Goal: Information Seeking & Learning: Learn about a topic

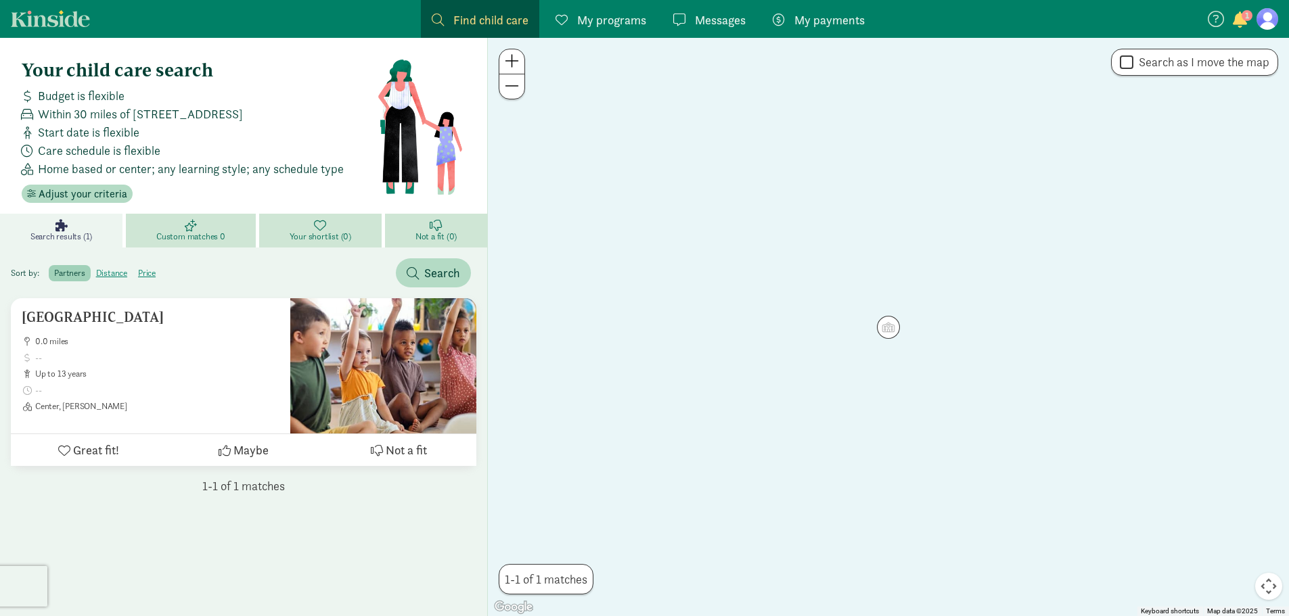
click at [606, 19] on span "My programs" at bounding box center [611, 20] width 69 height 18
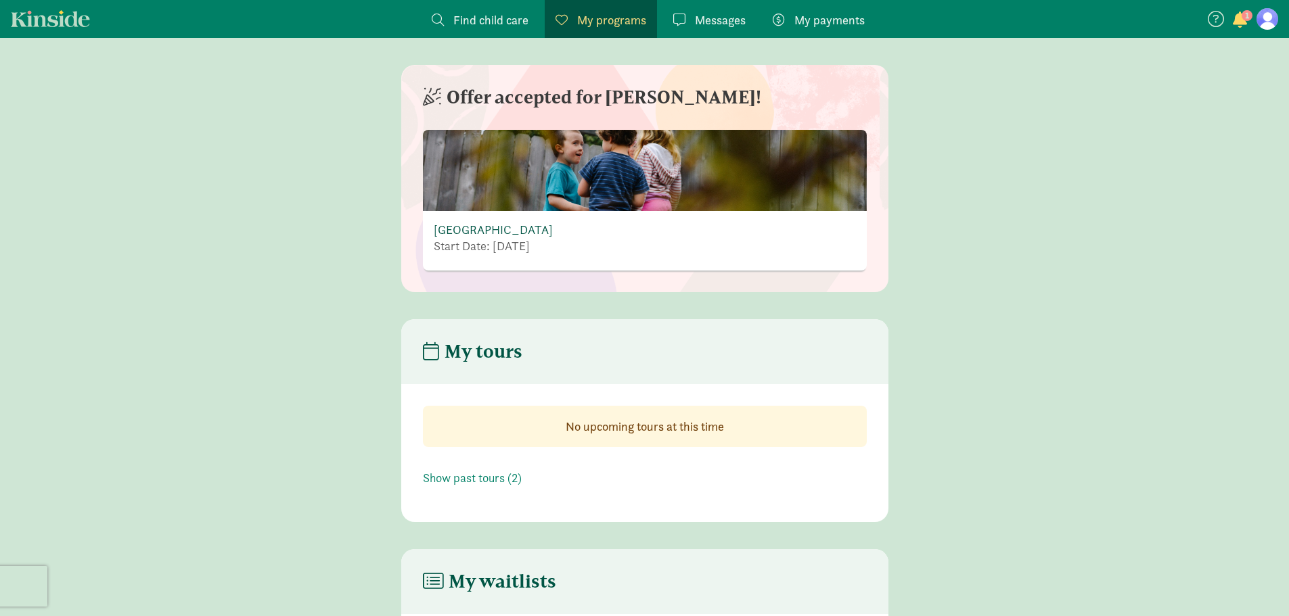
click at [495, 232] on link "[GEOGRAPHIC_DATA]" at bounding box center [493, 230] width 119 height 16
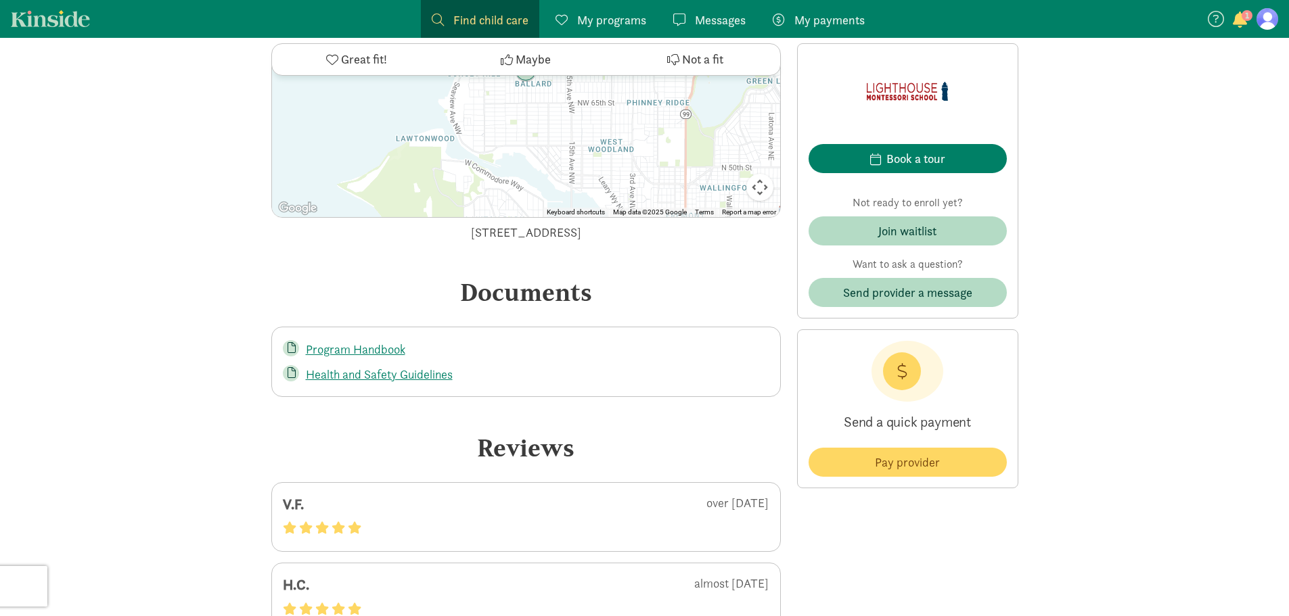
scroll to position [2658, 0]
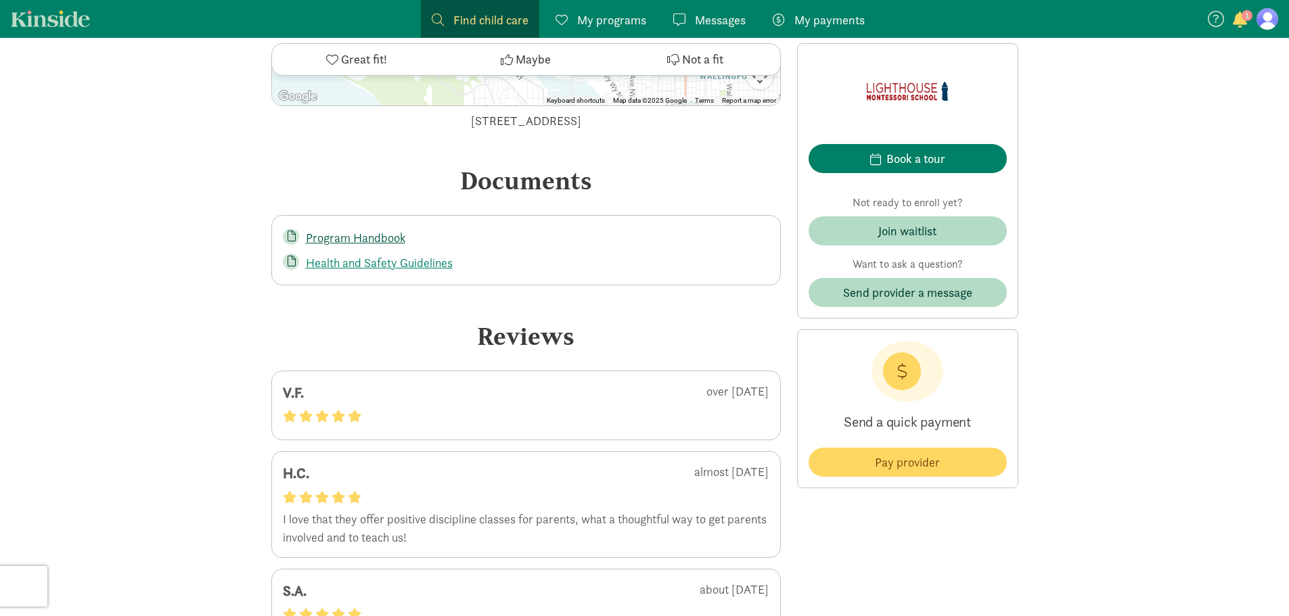
click at [367, 231] on link "Program Handbook" at bounding box center [355, 238] width 99 height 16
click at [405, 262] on link "Health and Safety Guidelines" at bounding box center [379, 263] width 147 height 16
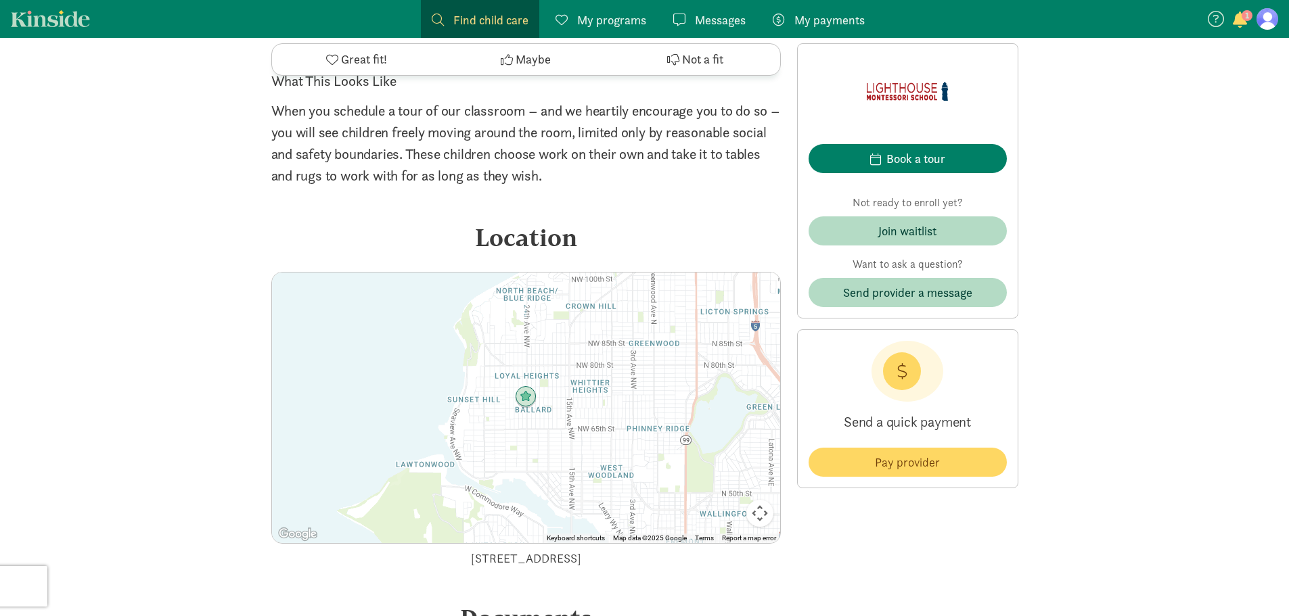
scroll to position [2019, 0]
